Goal: Transaction & Acquisition: Purchase product/service

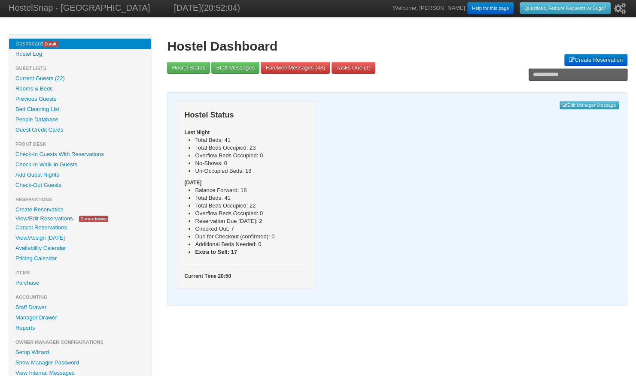
click at [54, 77] on link "Current Guests (22)" at bounding box center [80, 78] width 142 height 10
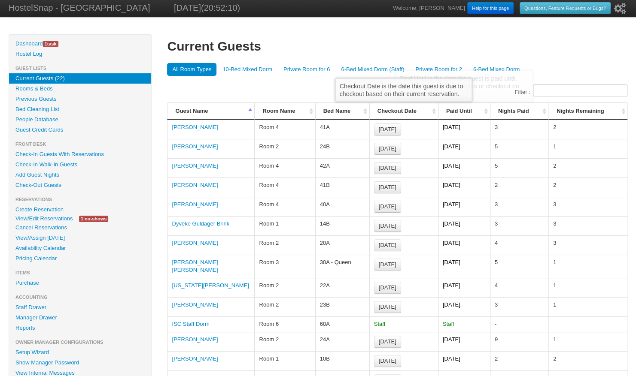
click at [435, 110] on th "Checkout Date" at bounding box center [403, 111] width 69 height 17
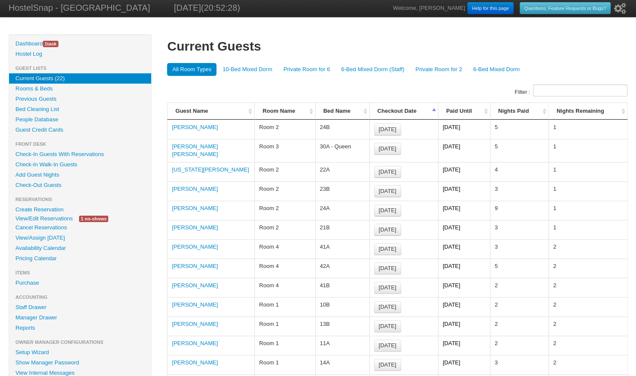
click at [218, 149] on td "Flora Anna Maria Philipp" at bounding box center [210, 150] width 87 height 23
click at [218, 149] on td "[PERSON_NAME] [PERSON_NAME]" at bounding box center [210, 150] width 87 height 23
drag, startPoint x: 218, startPoint y: 149, endPoint x: 194, endPoint y: 146, distance: 23.8
click at [194, 146] on link "[PERSON_NAME] [PERSON_NAME]" at bounding box center [195, 150] width 46 height 14
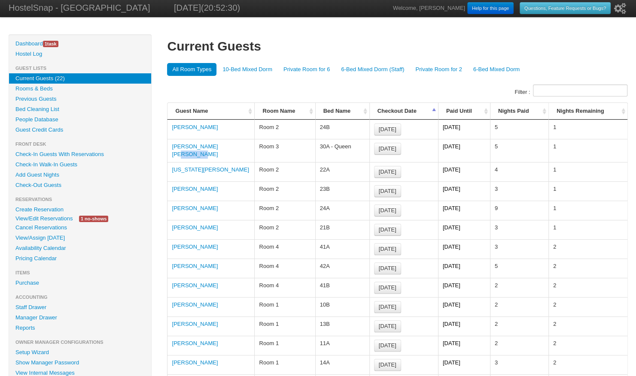
click at [194, 146] on link "Flora Anna Maria Philipp" at bounding box center [195, 150] width 46 height 14
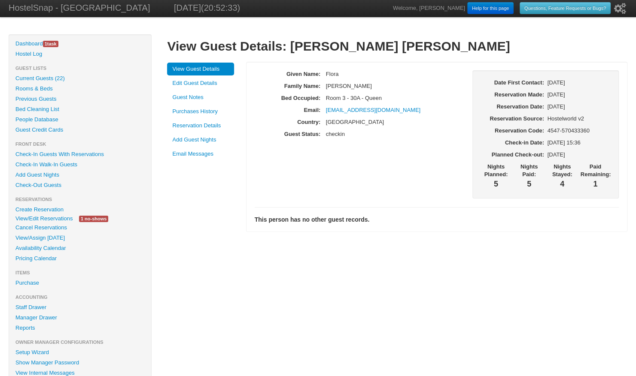
drag, startPoint x: 0, startPoint y: 0, endPoint x: 175, endPoint y: 95, distance: 199.0
click at [175, 95] on link "Guest Notes" at bounding box center [200, 97] width 67 height 13
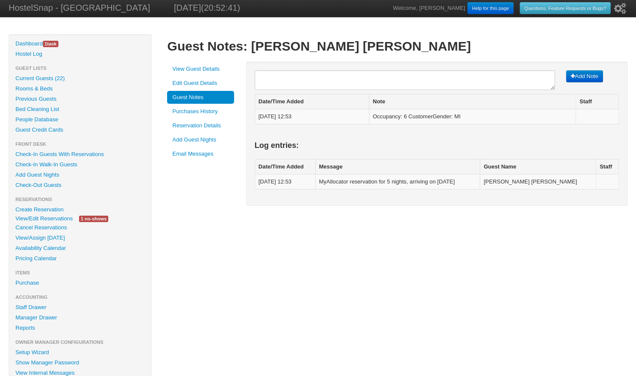
click at [47, 83] on link "Current Guests (22)" at bounding box center [80, 78] width 142 height 10
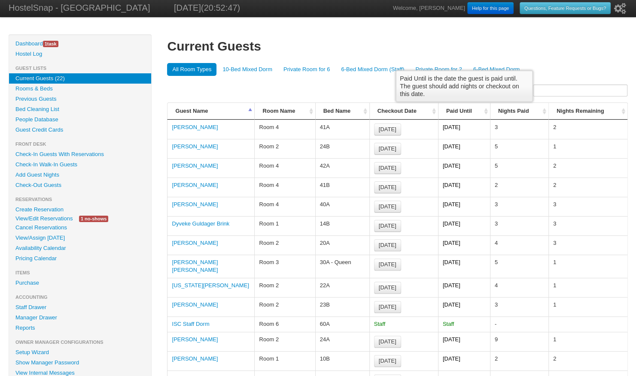
click at [485, 109] on th "Paid Until" at bounding box center [464, 111] width 52 height 17
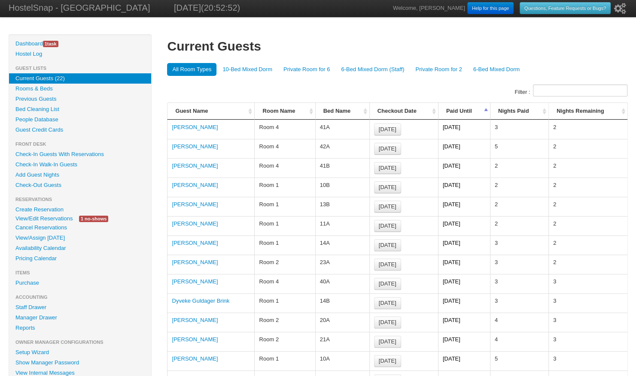
click at [25, 222] on link "View/Edit Reservations" at bounding box center [44, 218] width 70 height 9
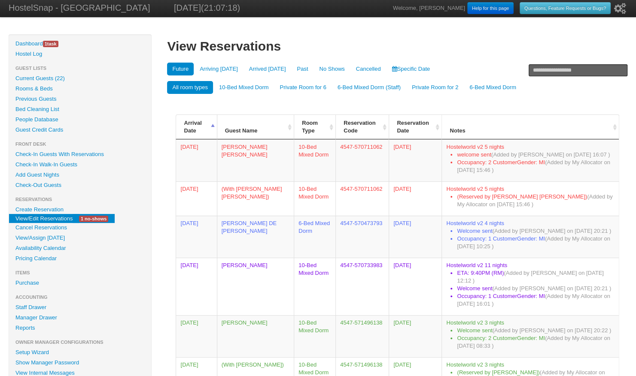
click at [29, 286] on link "Purchase" at bounding box center [80, 283] width 142 height 10
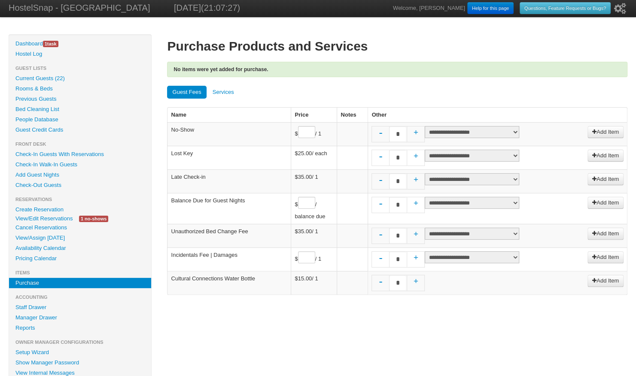
click at [414, 154] on link "+" at bounding box center [415, 159] width 17 height 18
type input "*"
click at [460, 156] on select "**********" at bounding box center [472, 156] width 94 height 12
select select "****"
click at [425, 150] on select "**********" at bounding box center [472, 156] width 94 height 12
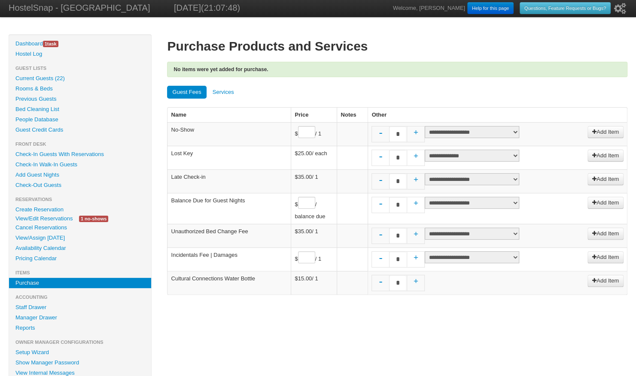
click at [598, 152] on link "Add Item" at bounding box center [605, 156] width 36 height 12
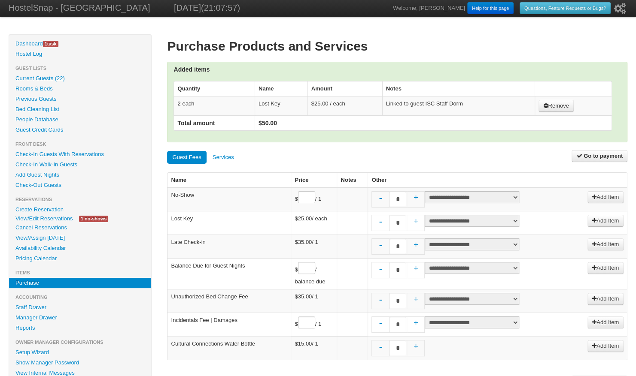
click at [593, 154] on b "Go to payment" at bounding box center [602, 156] width 39 height 6
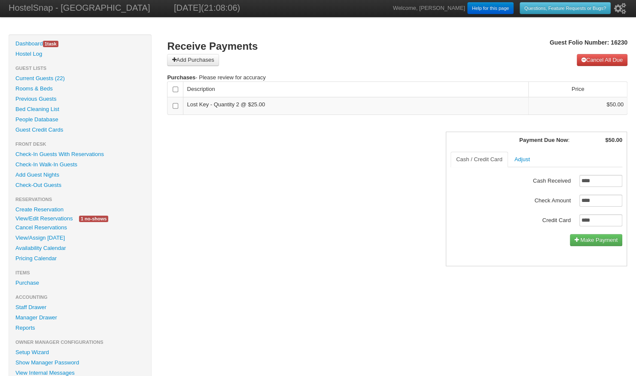
click at [600, 221] on input "****" at bounding box center [600, 221] width 43 height 12
type input "*****"
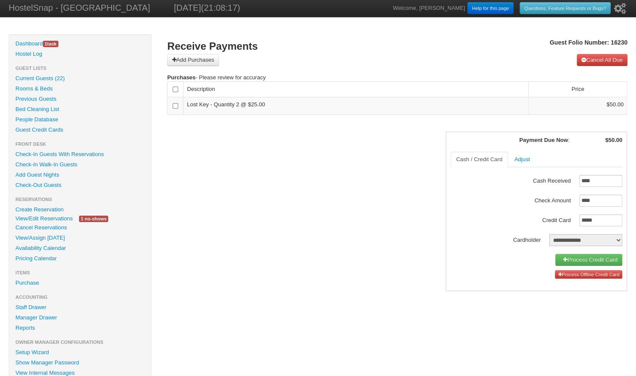
click at [604, 58] on link "Cancel All Due" at bounding box center [602, 60] width 51 height 12
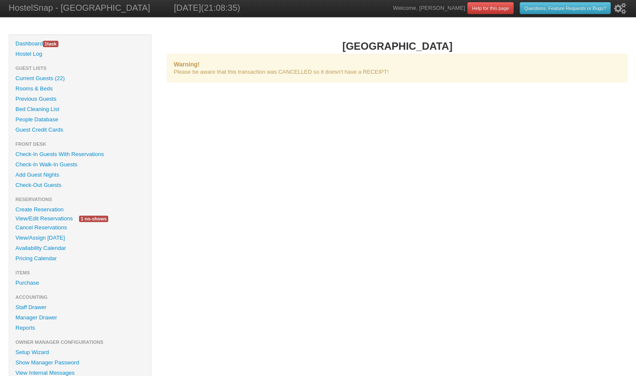
click at [33, 281] on link "Purchase" at bounding box center [80, 283] width 142 height 10
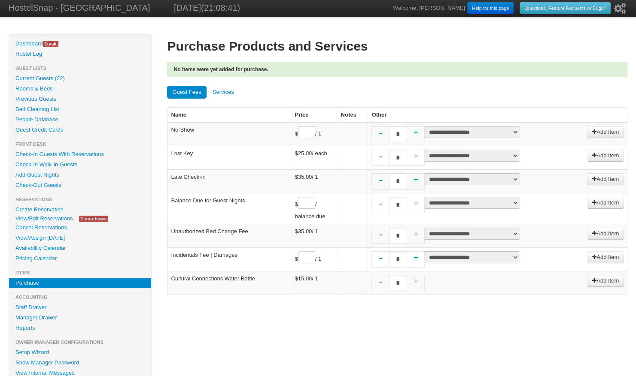
click at [224, 94] on link "Services" at bounding box center [223, 92] width 32 height 13
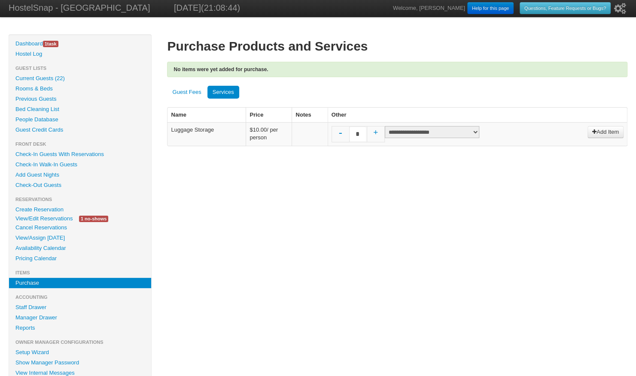
click at [186, 86] on link "Guest Fees" at bounding box center [186, 92] width 39 height 13
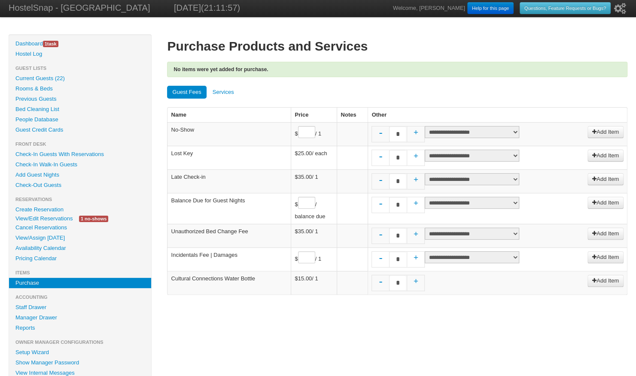
click at [57, 219] on link "View/Edit Reservations" at bounding box center [44, 218] width 70 height 9
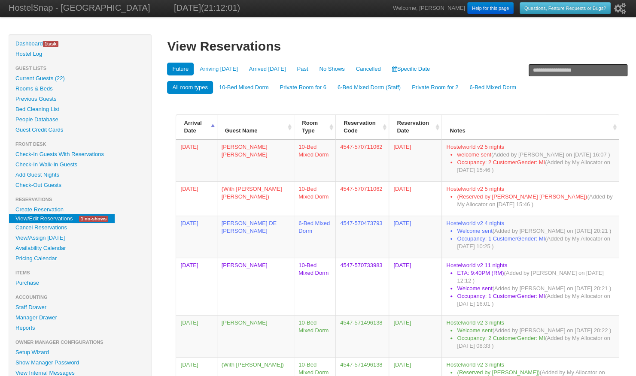
click at [49, 76] on link "Current Guests (22)" at bounding box center [80, 78] width 142 height 10
click at [50, 80] on link "Current Guests (22)" at bounding box center [80, 78] width 142 height 10
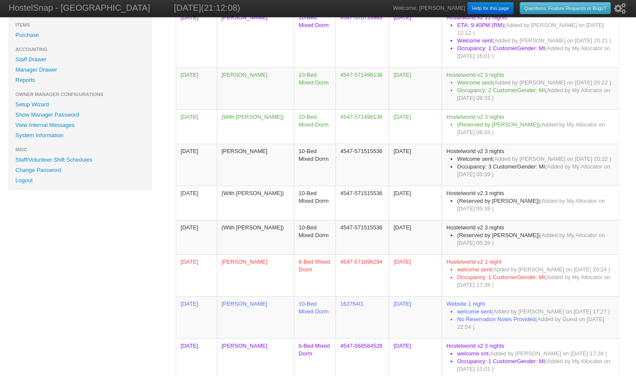
scroll to position [250, 0]
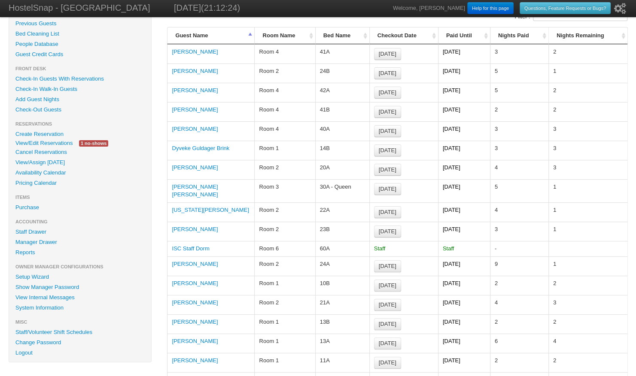
scroll to position [75, 0]
click at [34, 140] on link "View/Edit Reservations" at bounding box center [44, 143] width 70 height 9
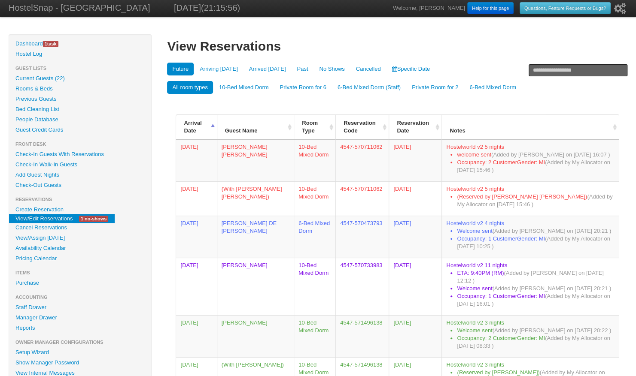
click at [27, 78] on link "Current Guests (22)" at bounding box center [80, 78] width 142 height 10
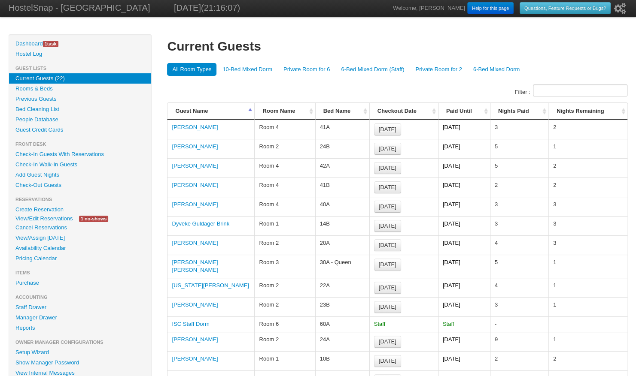
click at [191, 129] on link "Alan Krauthammer" at bounding box center [195, 127] width 46 height 6
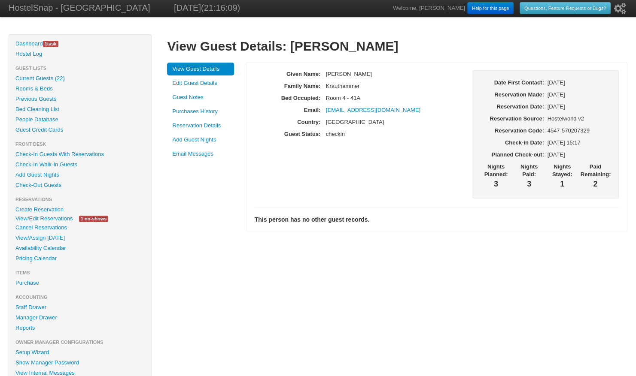
click at [182, 94] on link "Guest Notes" at bounding box center [200, 97] width 67 height 13
